Goal: Task Accomplishment & Management: Manage account settings

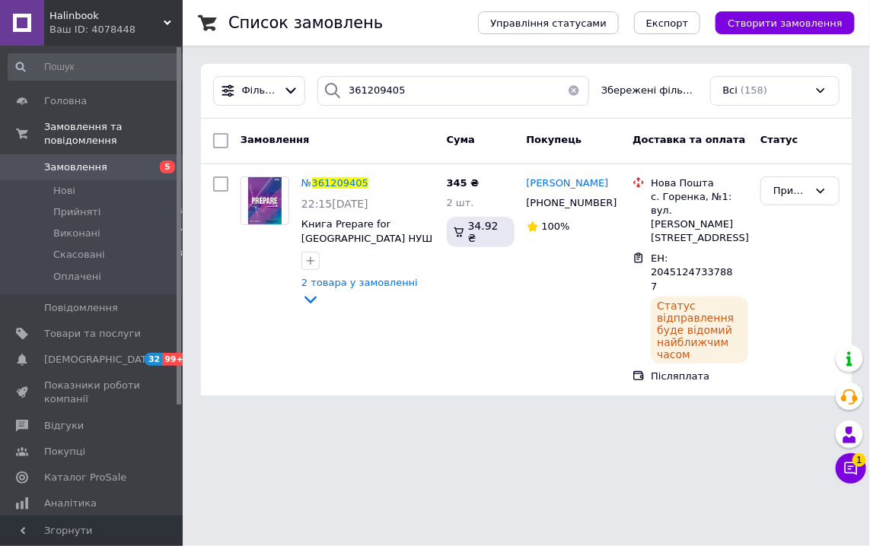
click at [343, 78] on input "361209405" at bounding box center [453, 91] width 272 height 30
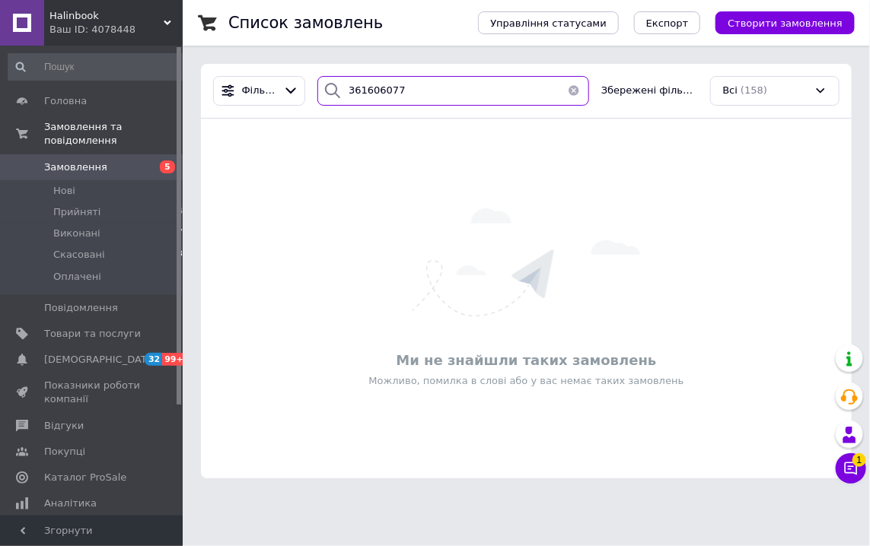
type input "361606077"
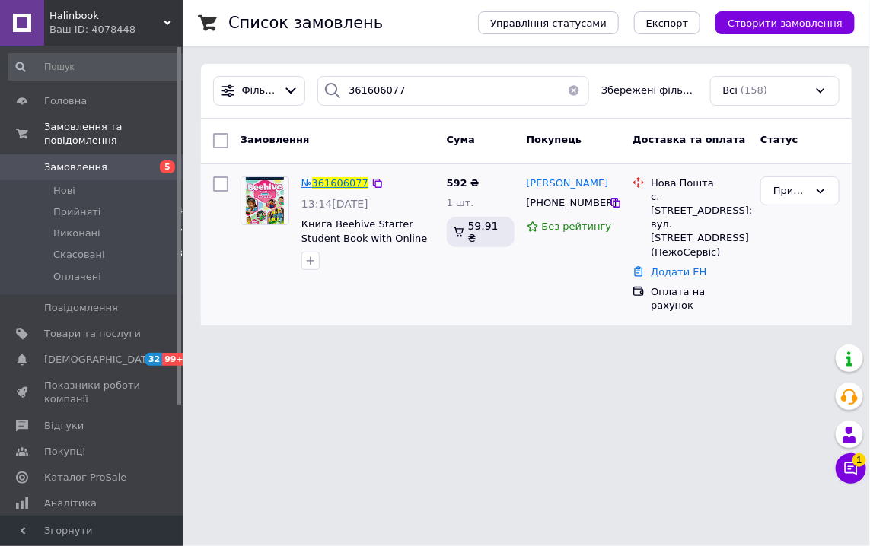
click at [329, 187] on span "361606077" at bounding box center [340, 182] width 56 height 11
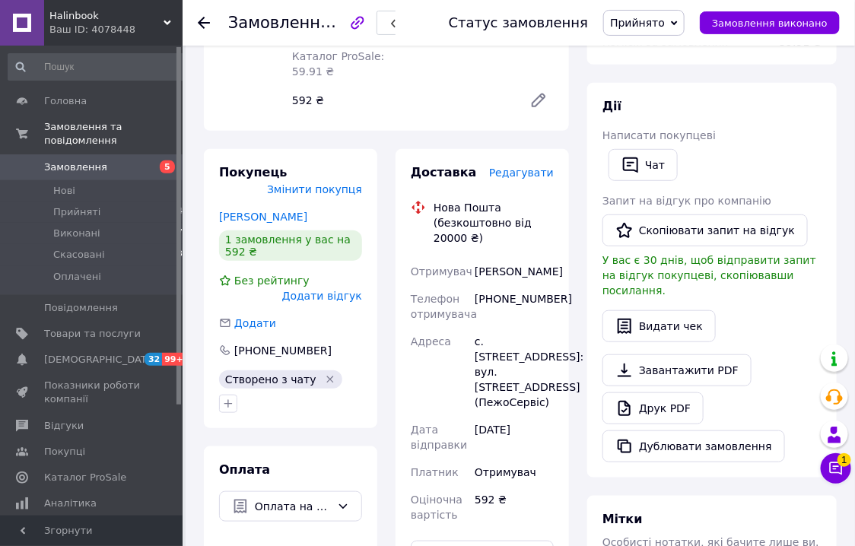
scroll to position [244, 0]
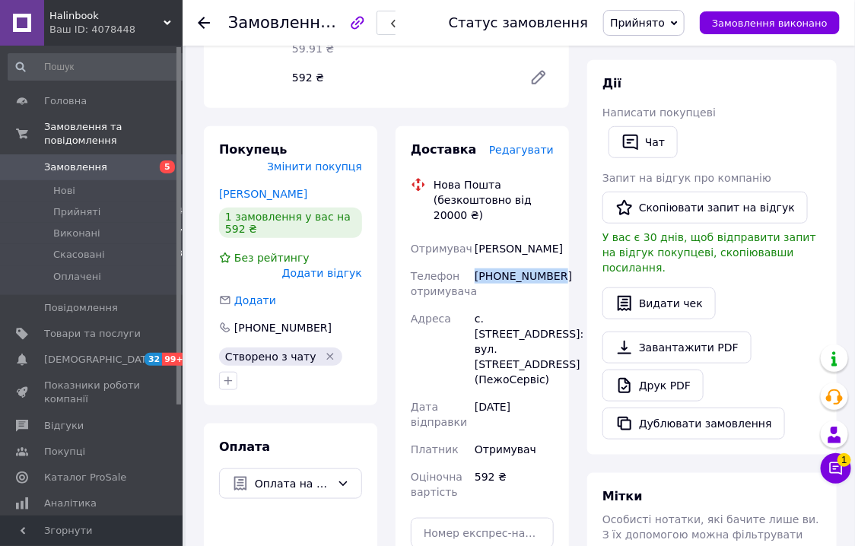
drag, startPoint x: 561, startPoint y: 277, endPoint x: 479, endPoint y: 278, distance: 82.9
click at [479, 278] on div "Доставка Редагувати Нова Пошта (безкоштовно від 20000 ₴) Отримувач [PERSON_NAME…" at bounding box center [482, 397] width 173 height 542
click at [366, 467] on div "Оплата Оплата на рахунок" at bounding box center [290, 546] width 173 height 244
drag, startPoint x: 555, startPoint y: 278, endPoint x: 478, endPoint y: 272, distance: 77.1
click at [478, 272] on div "[PHONE_NUMBER]" at bounding box center [514, 283] width 85 height 43
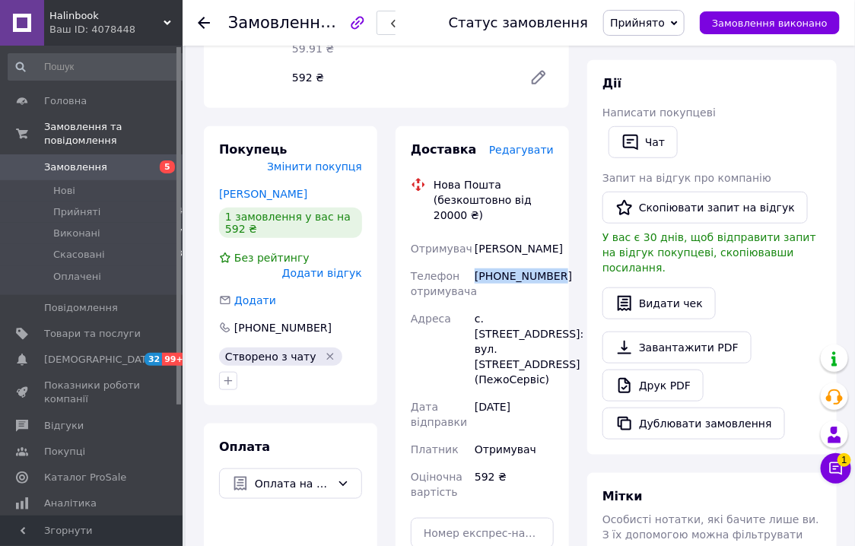
copy div "[PHONE_NUMBER]"
click at [203, 21] on icon at bounding box center [204, 23] width 12 height 12
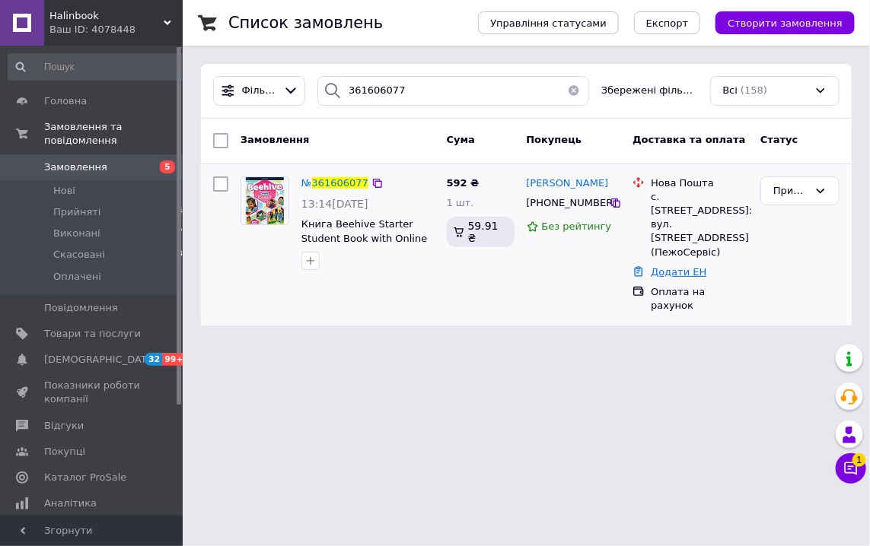
click at [678, 266] on link "Додати ЕН" at bounding box center [678, 271] width 56 height 11
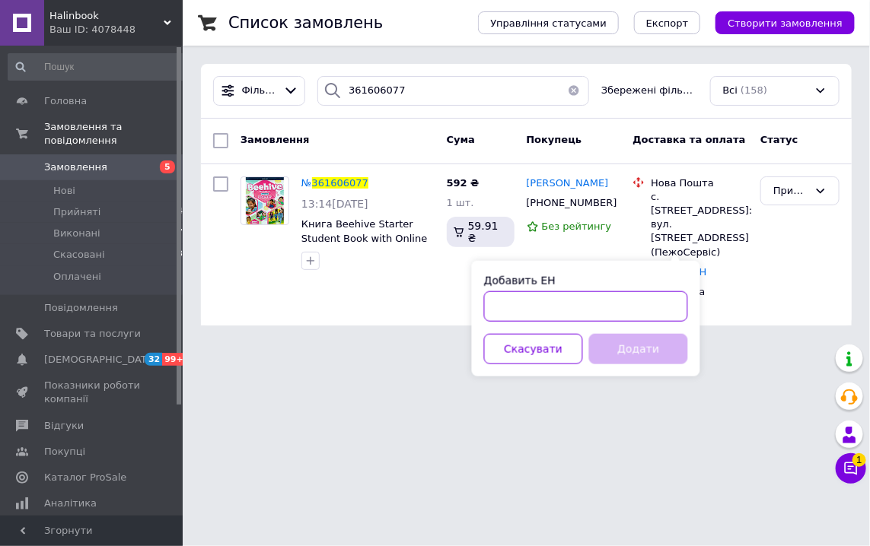
click at [597, 307] on input "Добавить ЕН" at bounding box center [586, 306] width 204 height 30
paste input "20451247383160"
type input "20451247383160"
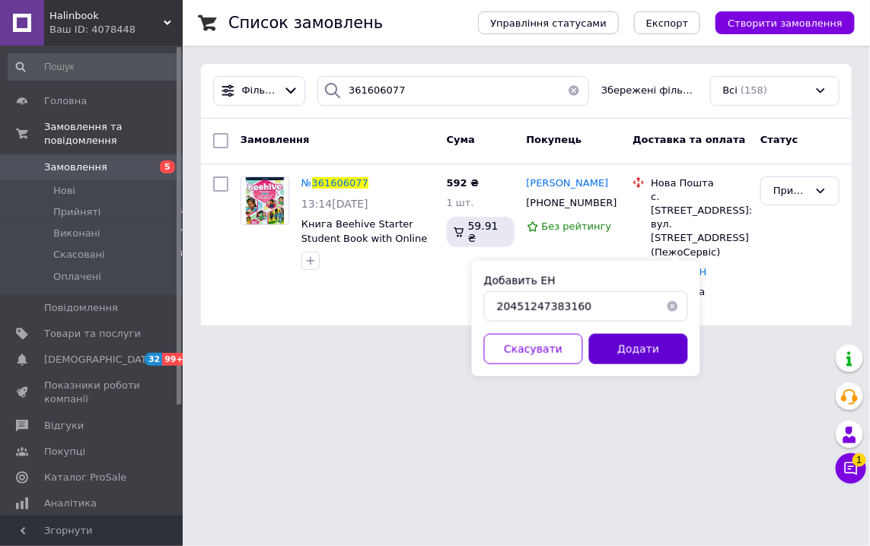
click at [612, 356] on button "Додати" at bounding box center [638, 349] width 99 height 30
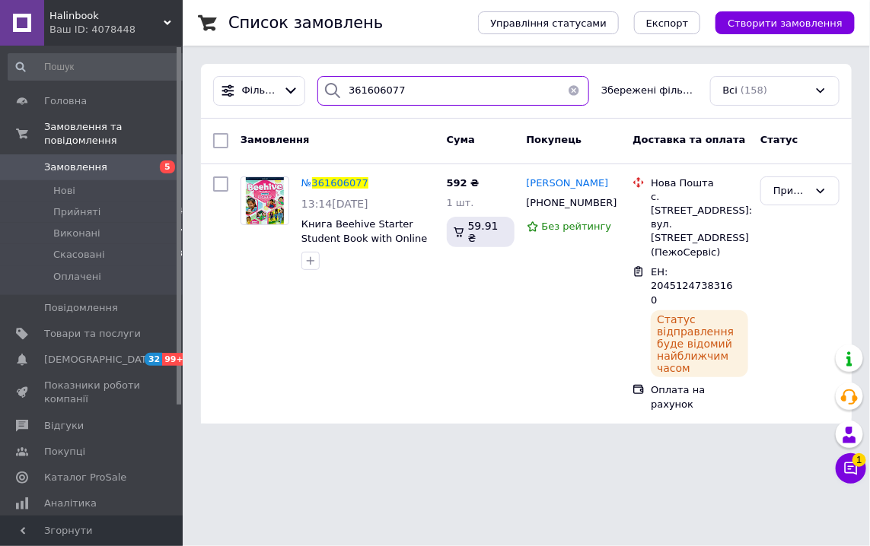
drag, startPoint x: 422, startPoint y: 87, endPoint x: 364, endPoint y: 92, distance: 58.8
click at [364, 92] on input "361606077" at bounding box center [453, 91] width 272 height 30
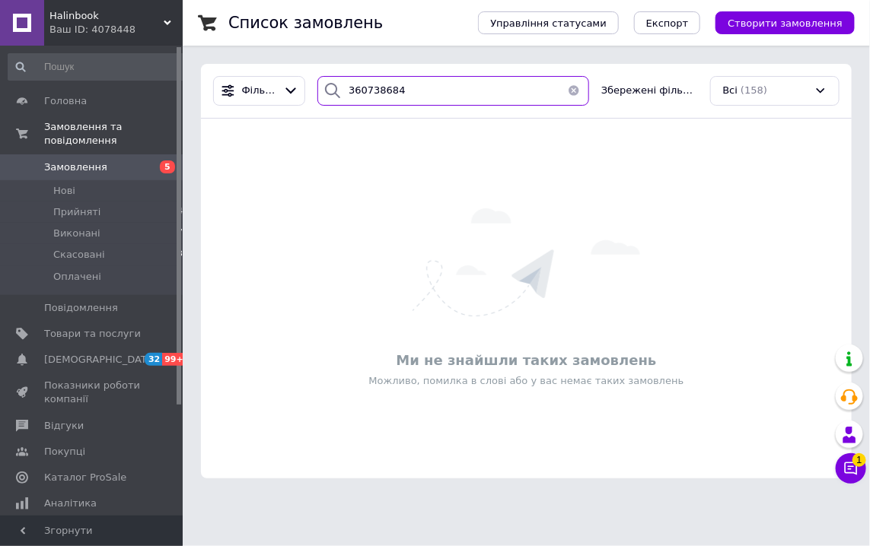
type input "360738684"
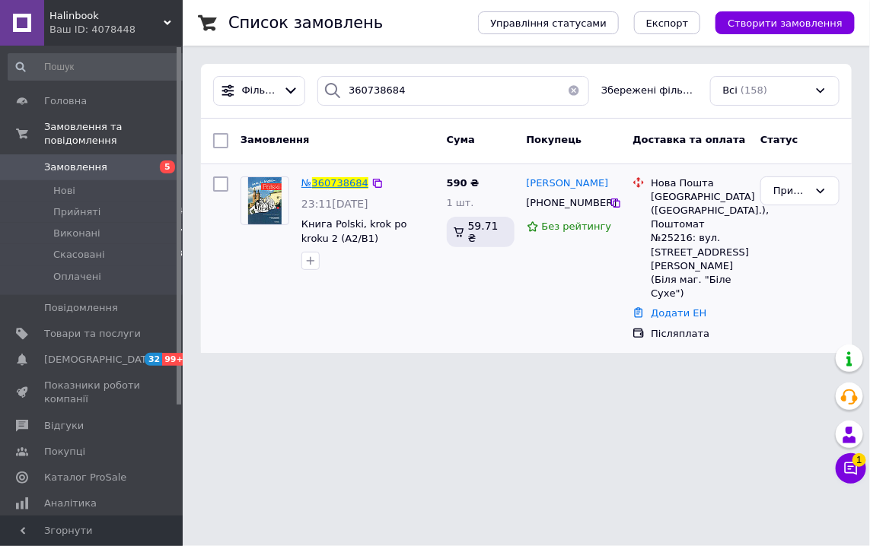
click at [329, 182] on span "360738684" at bounding box center [340, 182] width 56 height 11
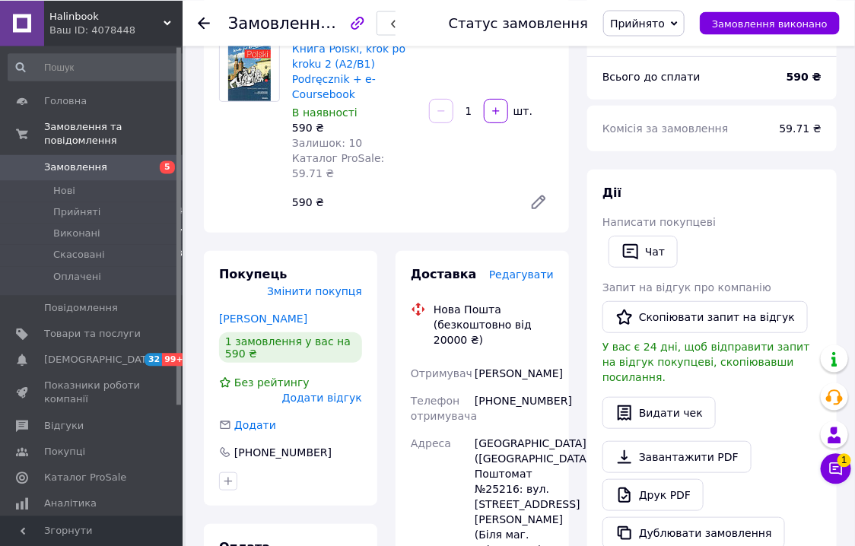
scroll to position [244, 0]
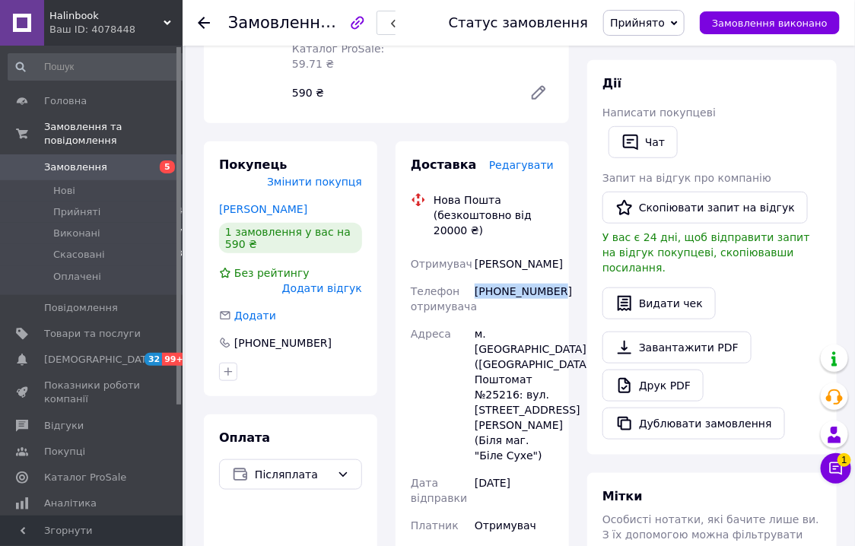
drag, startPoint x: 561, startPoint y: 284, endPoint x: 476, endPoint y: 304, distance: 86.7
click at [476, 304] on div "Доставка Редагувати Нова Пошта (безкоштовно від 20000 ₴) Отримувач [PERSON_NAME…" at bounding box center [482, 515] width 173 height 746
copy div "[PHONE_NUMBER]"
click at [202, 24] on use at bounding box center [204, 23] width 12 height 12
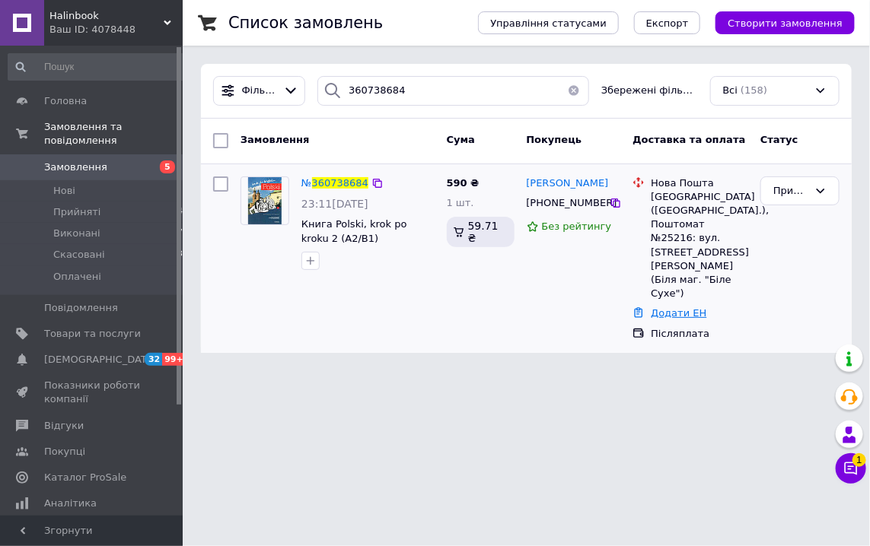
click at [671, 307] on link "Додати ЕН" at bounding box center [678, 312] width 56 height 11
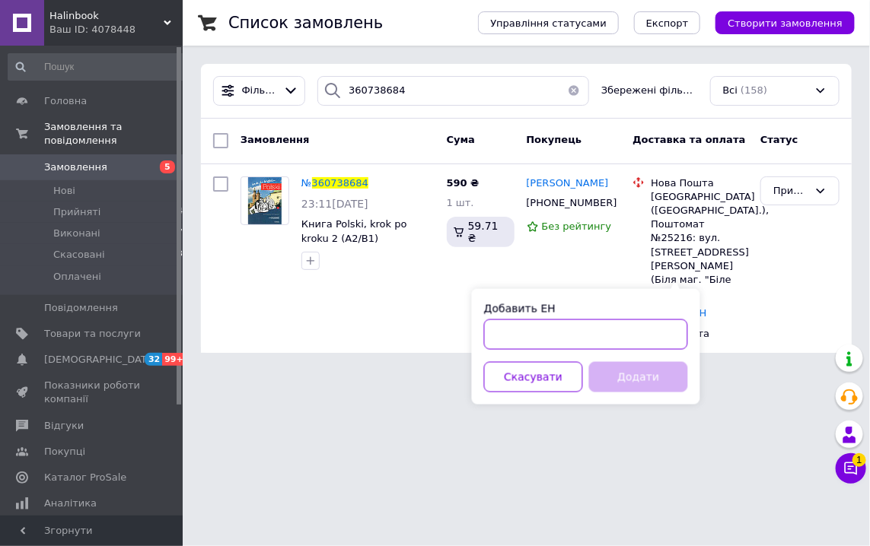
click at [600, 343] on input "Добавить ЕН" at bounding box center [586, 335] width 204 height 30
paste input "20451247395834"
type input "20451247395834"
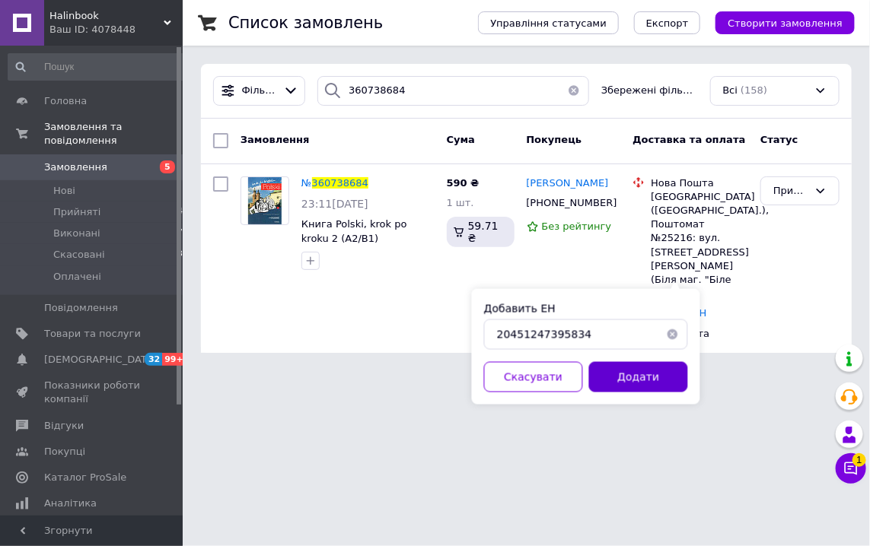
click at [621, 376] on button "Додати" at bounding box center [638, 377] width 99 height 30
